Goal: Task Accomplishment & Management: Use online tool/utility

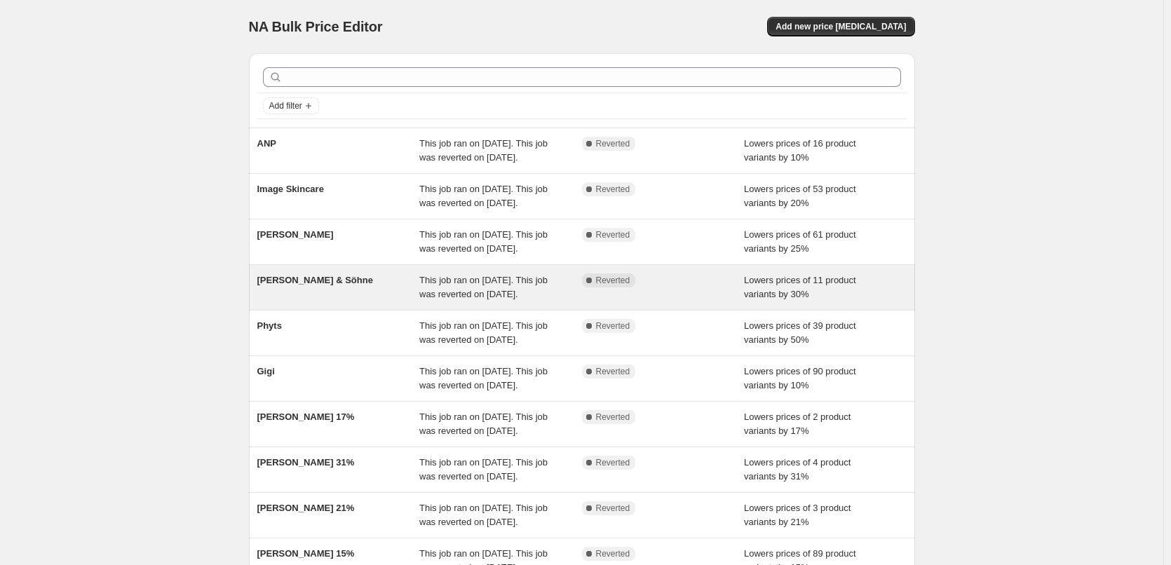
click at [286, 285] on span "[PERSON_NAME] & Söhne" at bounding box center [315, 280] width 116 height 11
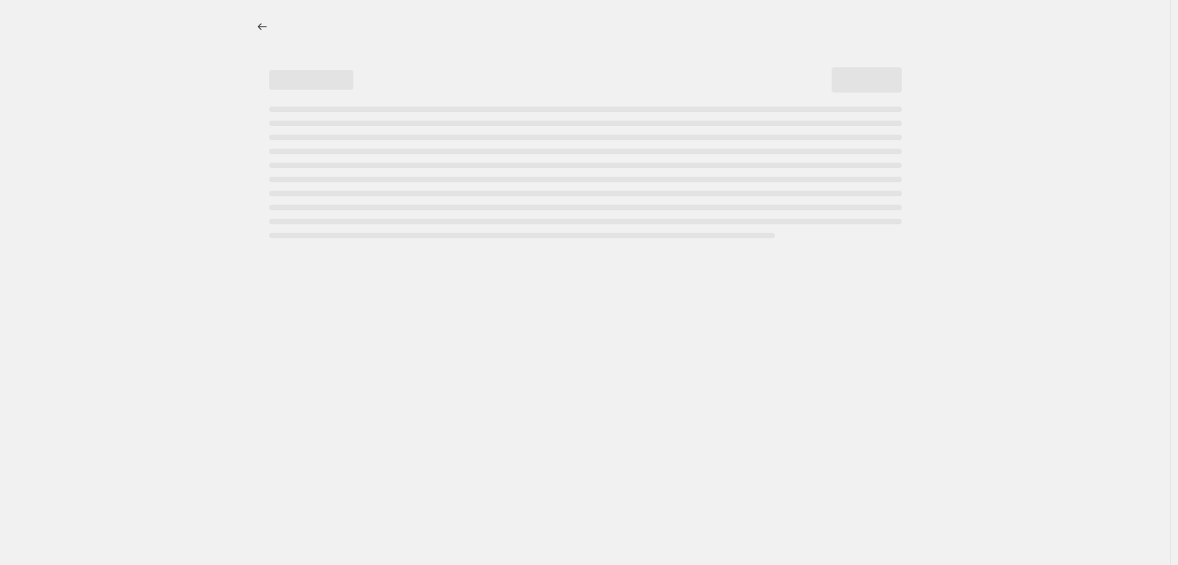
select select "percentage"
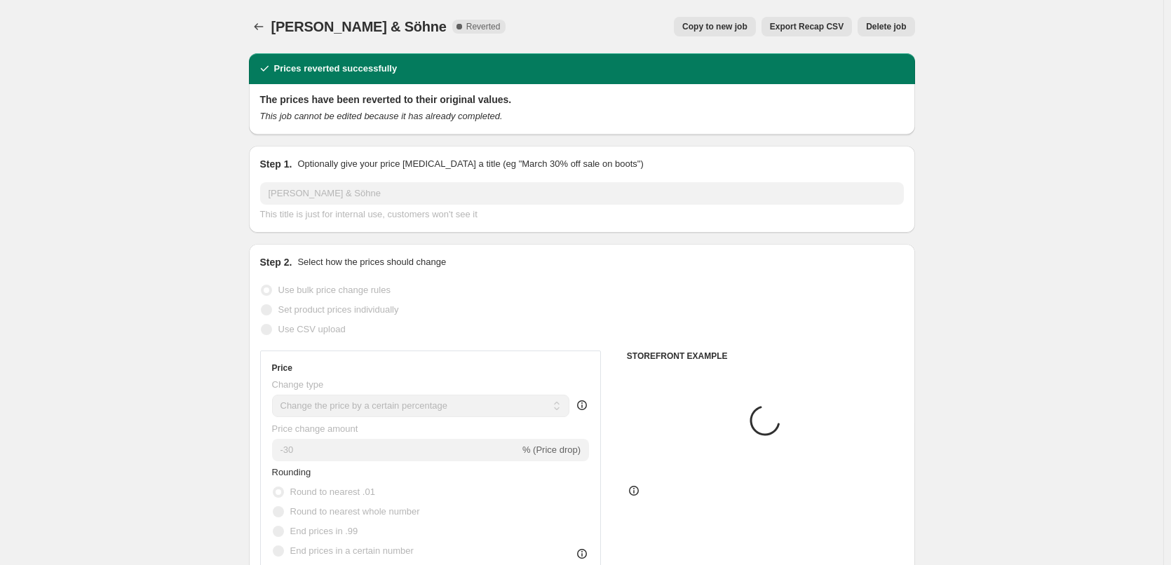
select select "vendor"
click at [698, 19] on button "Copy to new job" at bounding box center [715, 27] width 82 height 20
select select "percentage"
select select "vendor"
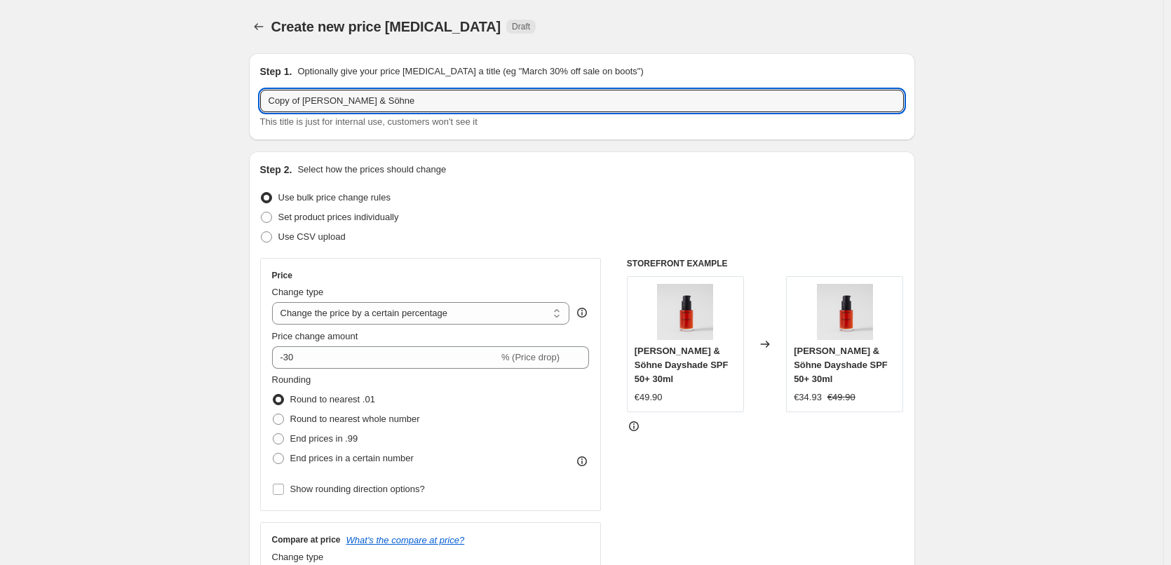
drag, startPoint x: 306, startPoint y: 100, endPoint x: 147, endPoint y: 98, distance: 159.9
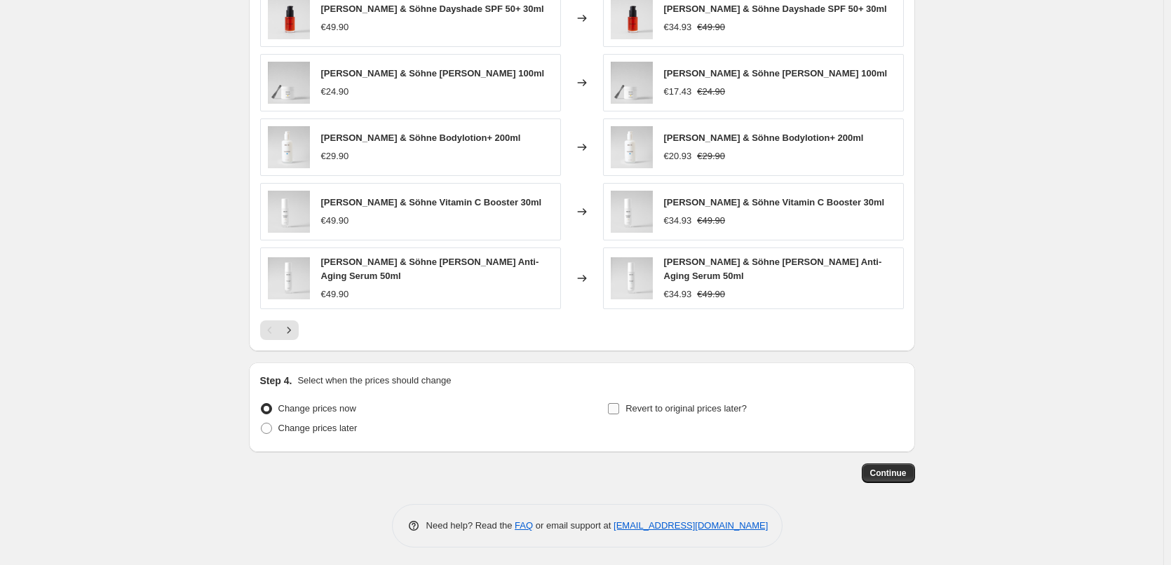
type input "Beyer & Söhne"
click at [718, 406] on span "Revert to original prices later?" at bounding box center [686, 408] width 121 height 11
click at [619, 406] on input "Revert to original prices later?" at bounding box center [613, 408] width 11 height 11
checkbox input "true"
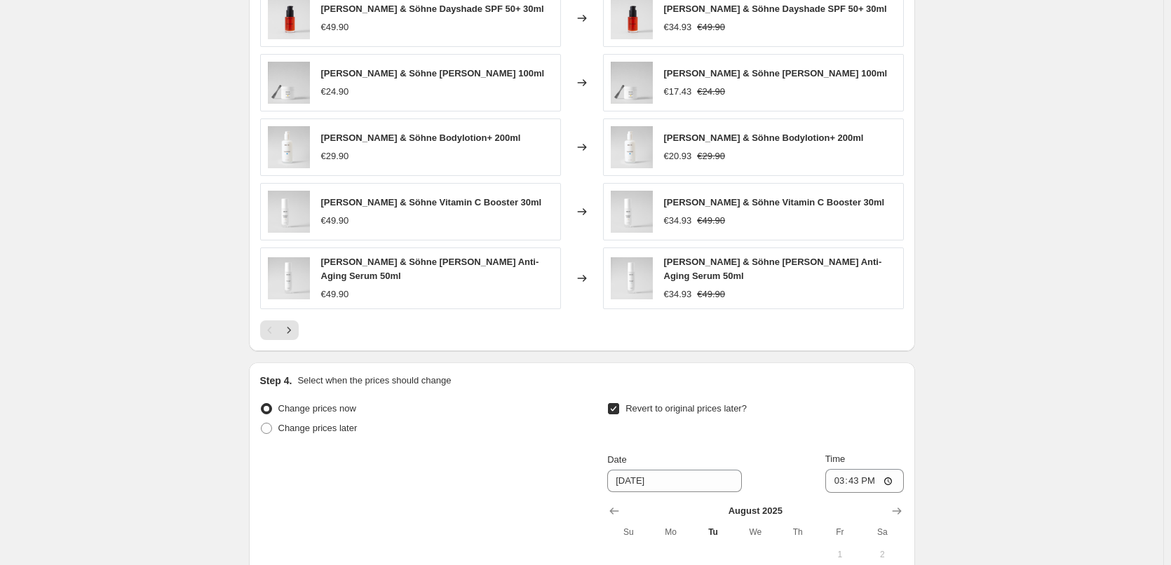
scroll to position [1257, 0]
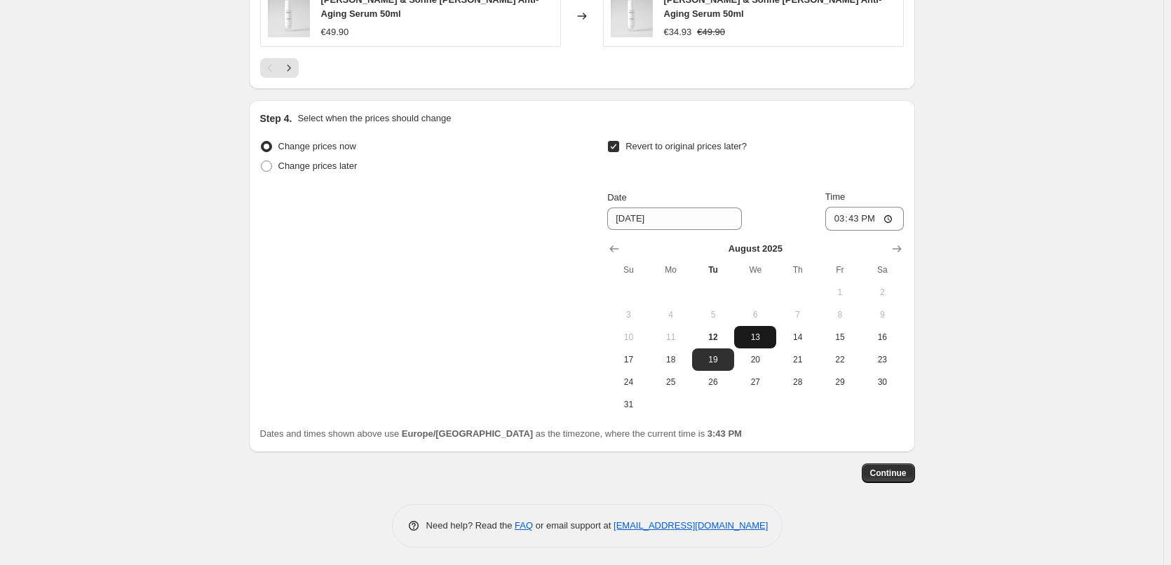
click at [762, 342] on button "13" at bounding box center [755, 337] width 42 height 22
type input "8/13/2025"
click at [839, 219] on input "15:43" at bounding box center [864, 219] width 79 height 24
type input "03:00"
click at [882, 468] on span "Continue" at bounding box center [888, 473] width 36 height 11
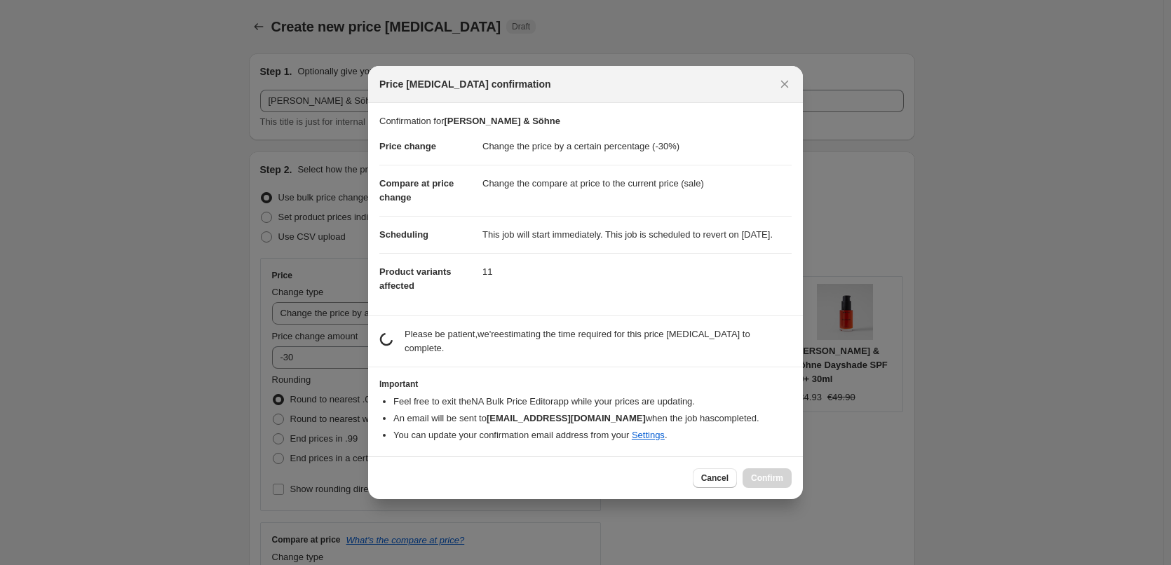
scroll to position [0, 0]
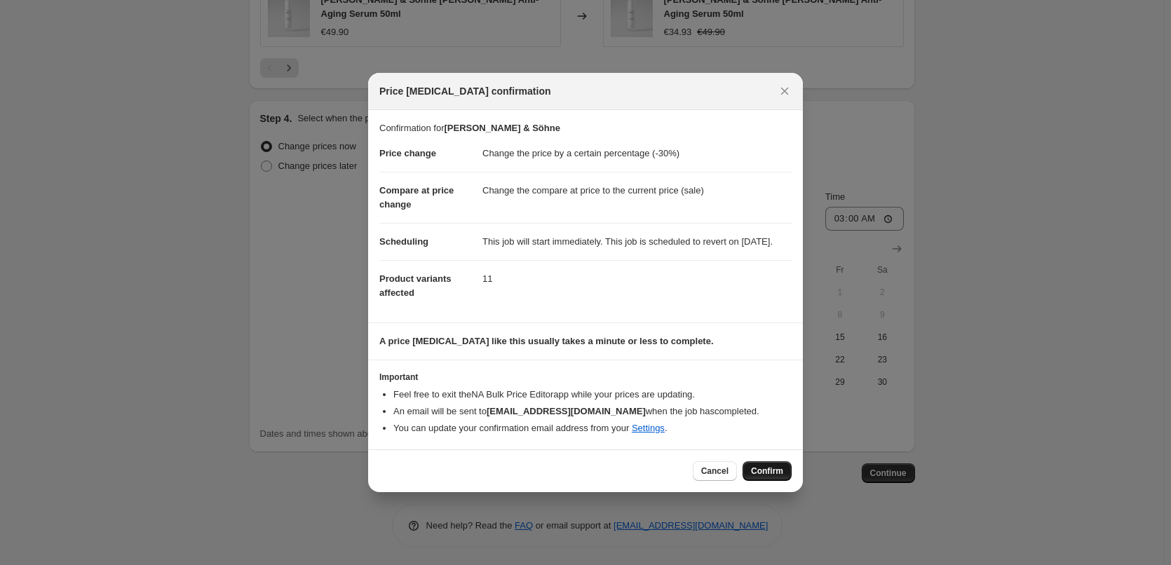
click at [778, 481] on button "Confirm" at bounding box center [767, 471] width 49 height 20
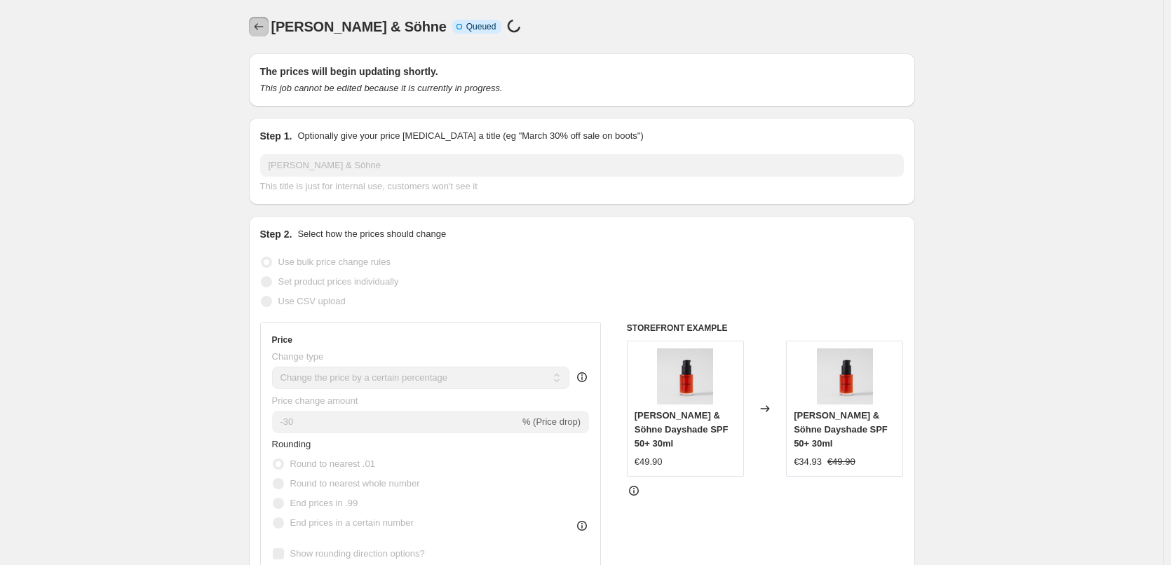
click at [262, 26] on icon "Price change jobs" at bounding box center [259, 27] width 14 height 14
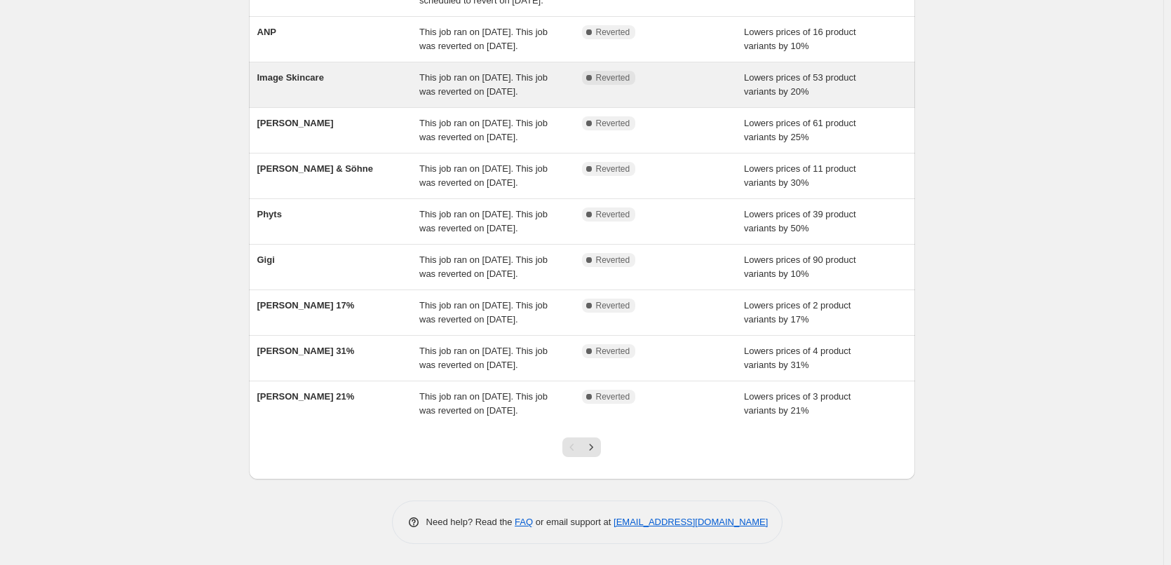
scroll to position [297, 0]
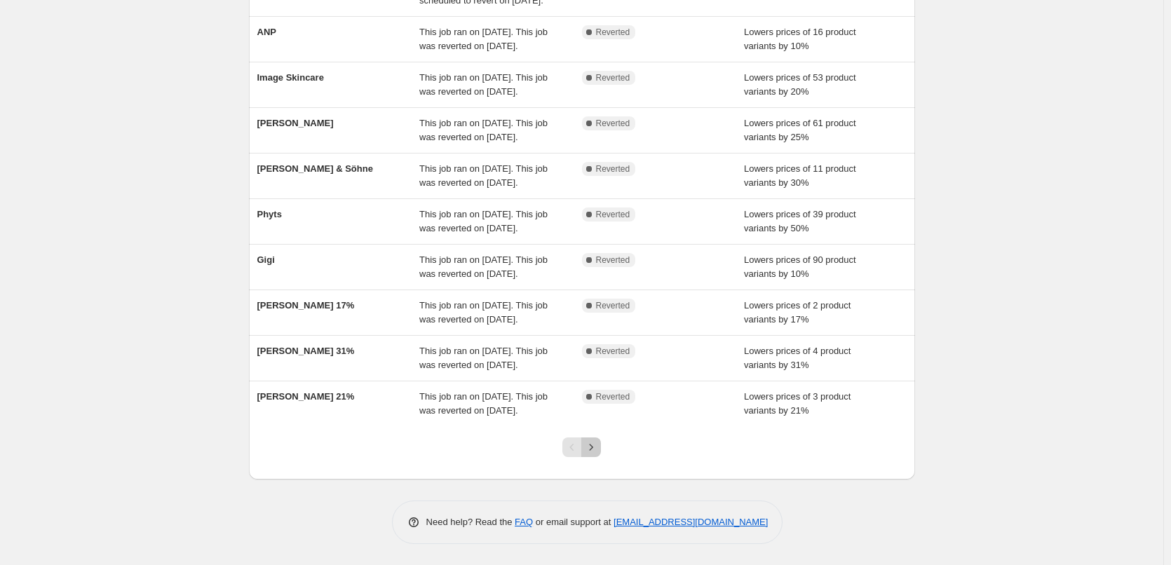
click at [598, 452] on icon "Next" at bounding box center [591, 447] width 14 height 14
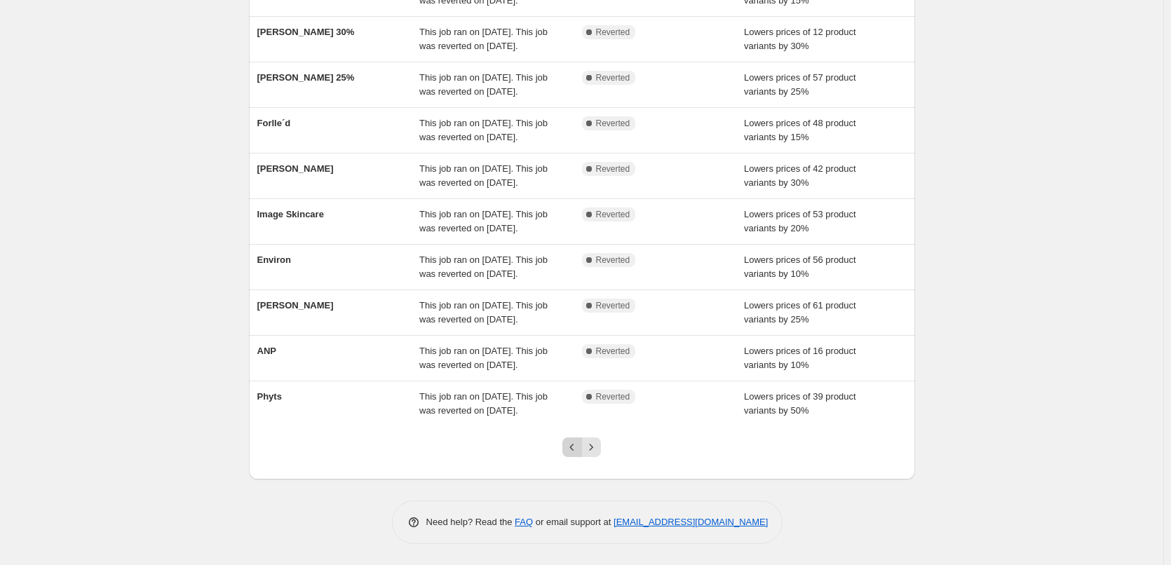
click at [579, 447] on icon "Previous" at bounding box center [572, 447] width 14 height 14
